Goal: Find specific page/section: Find specific page/section

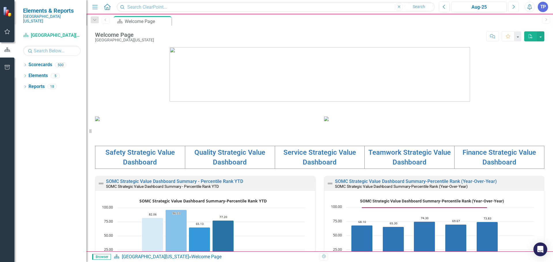
click at [511, 10] on button "Next" at bounding box center [513, 7] width 11 height 10
click at [56, 47] on input "text" at bounding box center [52, 51] width 58 height 10
type input "[PERSON_NAME]"
click at [159, 3] on input "text" at bounding box center [276, 7] width 318 height 10
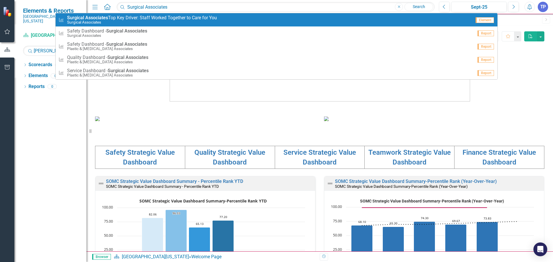
click at [421, 7] on link "Search" at bounding box center [418, 7] width 29 height 8
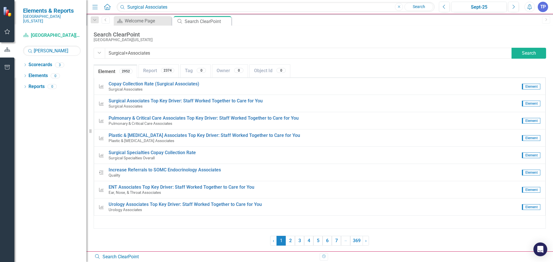
click at [167, 55] on input "Surgical+Associates" at bounding box center [308, 53] width 407 height 11
click at [172, 8] on input "Surgical Associates" at bounding box center [276, 7] width 318 height 10
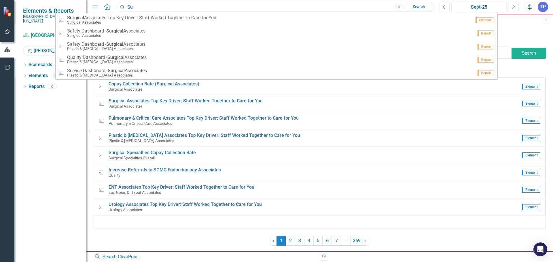
type input "S"
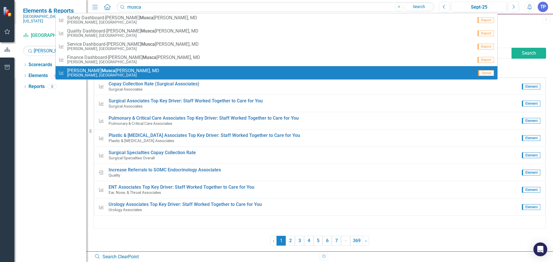
click at [107, 71] on span "[PERSON_NAME] [PERSON_NAME], MD" at bounding box center [113, 70] width 92 height 5
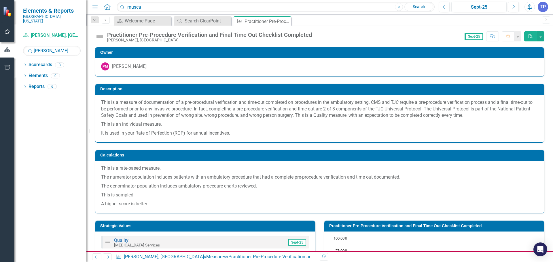
click at [131, 66] on div "[PERSON_NAME]" at bounding box center [129, 66] width 35 height 7
click at [267, 20] on div "Practitioner Pre-Procedure Verification and Final Time Out Checklist Completed" at bounding box center [260, 21] width 31 height 7
click at [156, 7] on input "musca" at bounding box center [276, 7] width 318 height 10
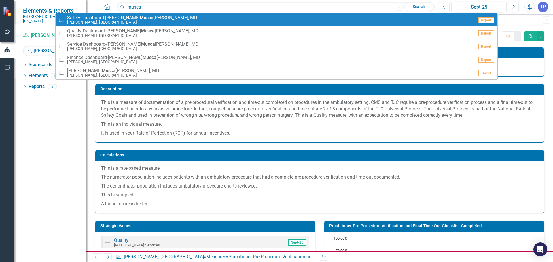
click at [120, 20] on small "[PERSON_NAME], [GEOGRAPHIC_DATA]" at bounding box center [132, 22] width 130 height 4
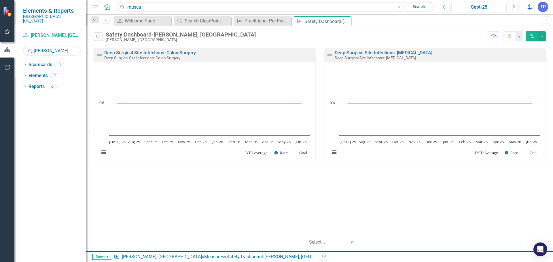
click at [175, 33] on div "Safety Dashboard-[PERSON_NAME], [GEOGRAPHIC_DATA]" at bounding box center [181, 34] width 150 height 6
click at [173, 4] on input "musca" at bounding box center [276, 7] width 318 height 10
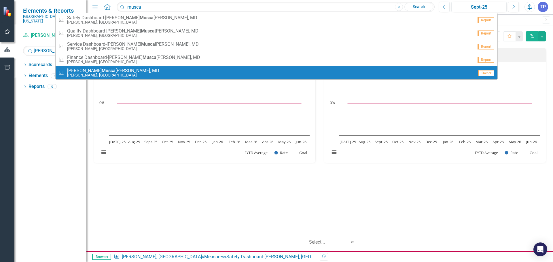
click at [106, 69] on span "[PERSON_NAME] [PERSON_NAME], MD" at bounding box center [113, 70] width 92 height 5
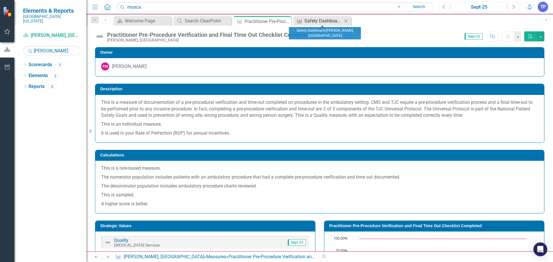
click at [313, 20] on div "Safety Dashboard-[PERSON_NAME], [GEOGRAPHIC_DATA]" at bounding box center [323, 20] width 38 height 7
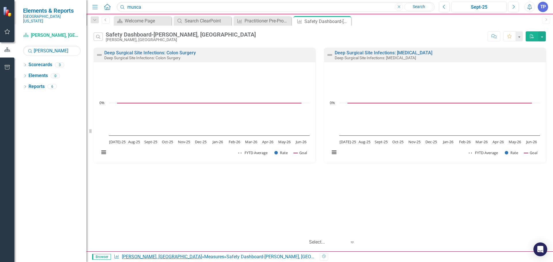
click at [145, 256] on link "[PERSON_NAME], [GEOGRAPHIC_DATA]" at bounding box center [162, 256] width 80 height 5
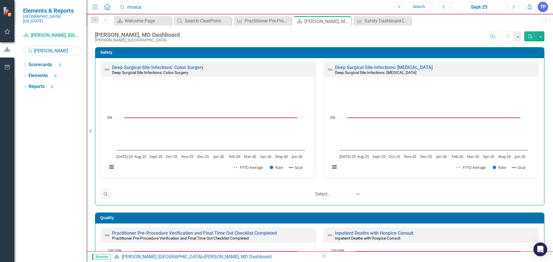
click at [144, 8] on input "musca" at bounding box center [276, 7] width 318 height 10
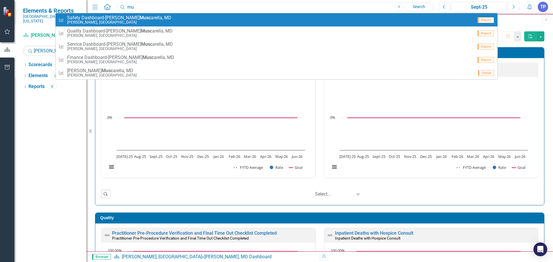
type input "m"
type input "belt"
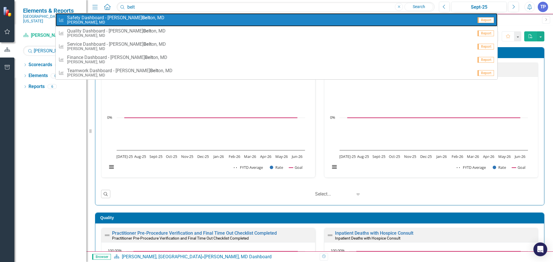
drag, startPoint x: 118, startPoint y: 21, endPoint x: 171, endPoint y: 19, distance: 53.1
click at [118, 21] on small "[PERSON_NAME], MD" at bounding box center [115, 22] width 97 height 4
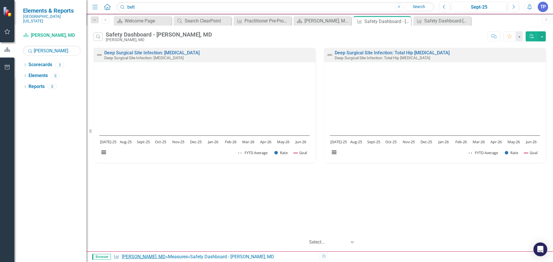
click at [135, 258] on link "[PERSON_NAME], MD" at bounding box center [144, 256] width 44 height 5
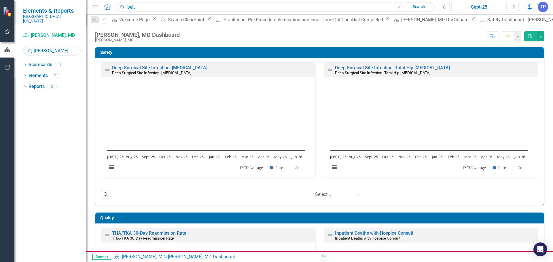
click at [446, 6] on button "Previous" at bounding box center [444, 7] width 11 height 10
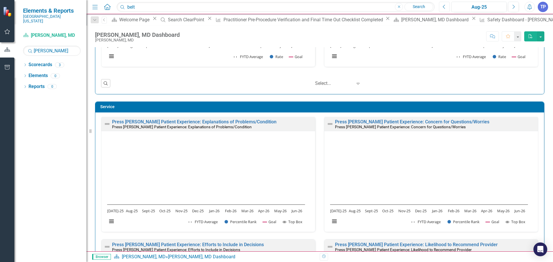
scroll to position [126, 0]
